Goal: Check status: Check status

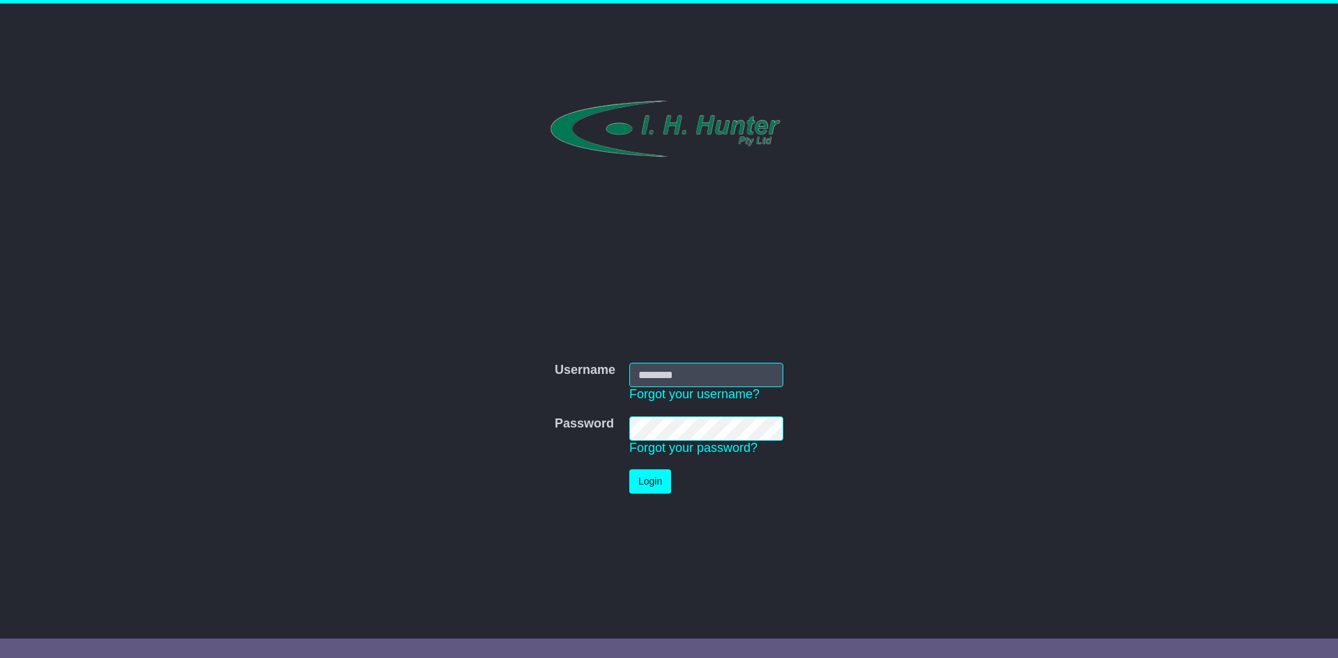
type input "**********"
click at [649, 482] on button "Login" at bounding box center [650, 482] width 42 height 24
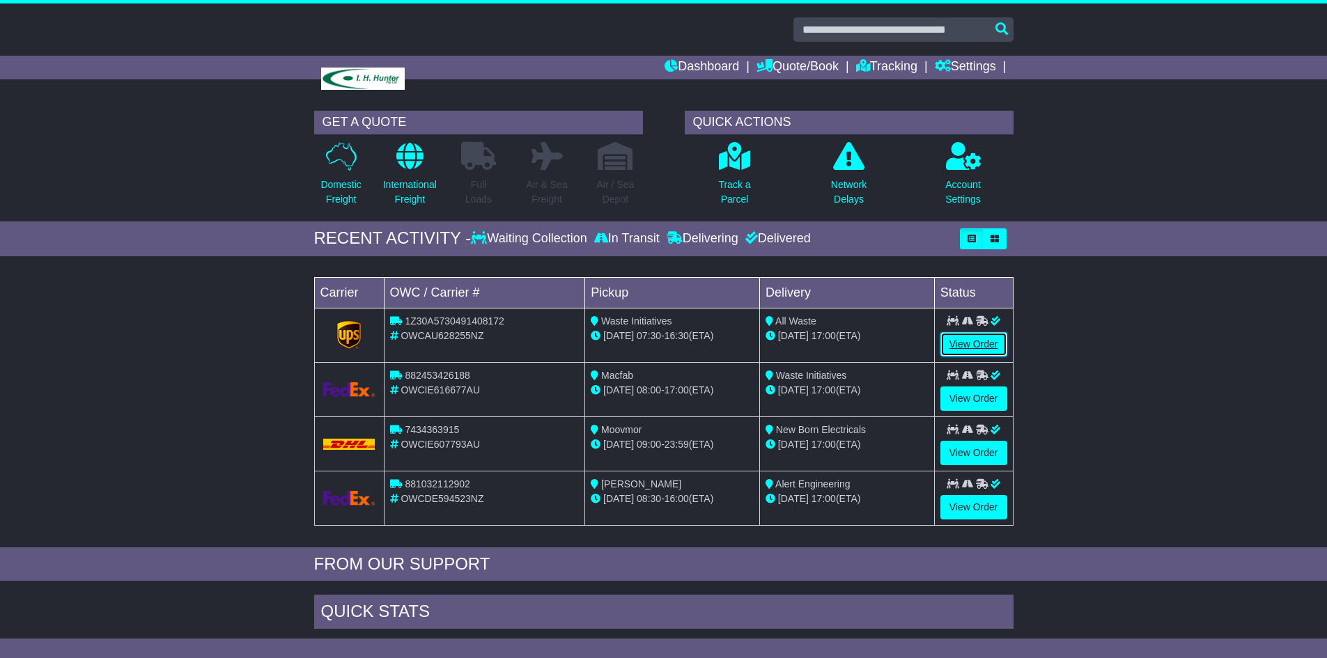
click at [970, 347] on link "View Order" at bounding box center [973, 344] width 67 height 24
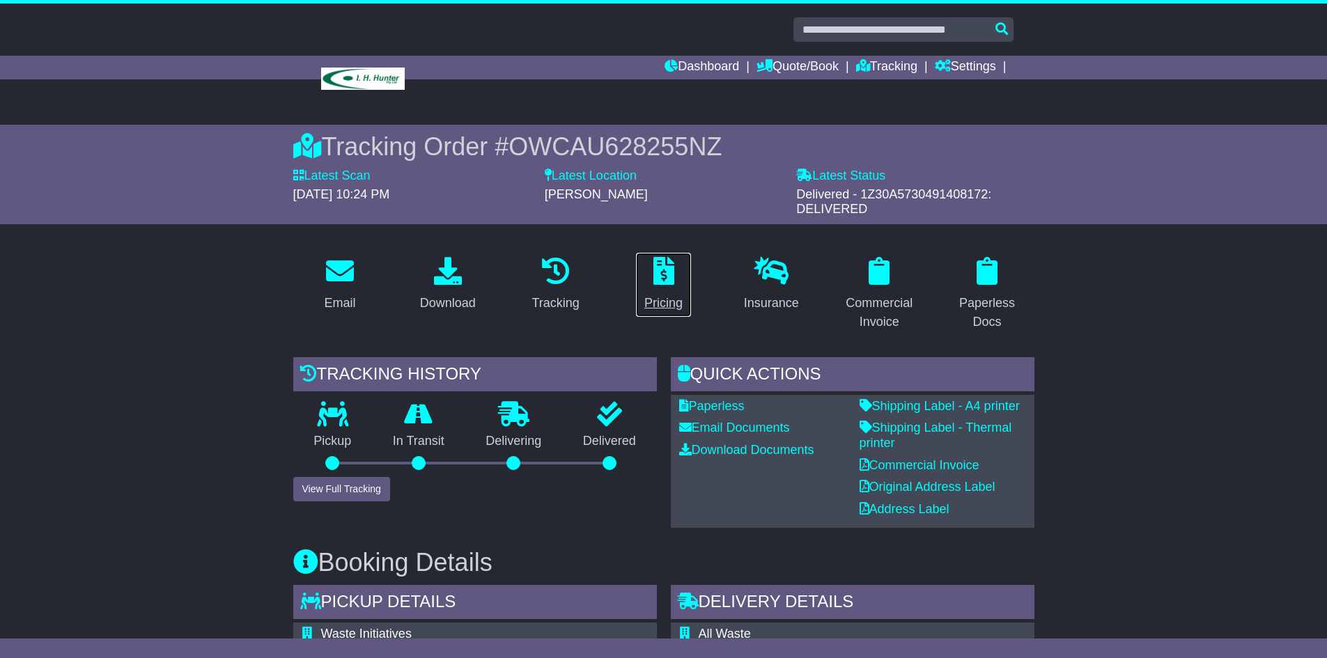
click at [665, 276] on icon at bounding box center [663, 271] width 21 height 28
